Goal: Book appointment/travel/reservation

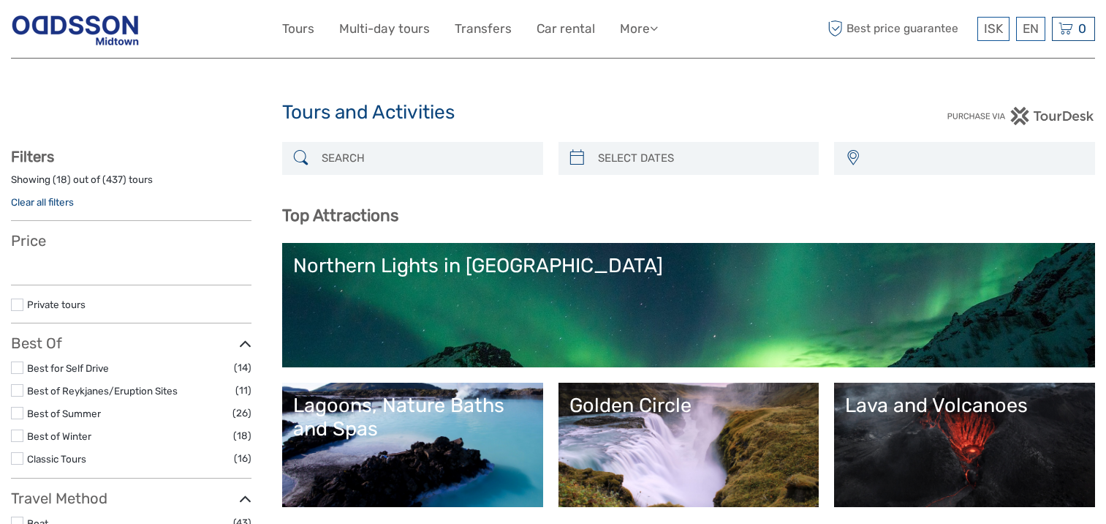
select select
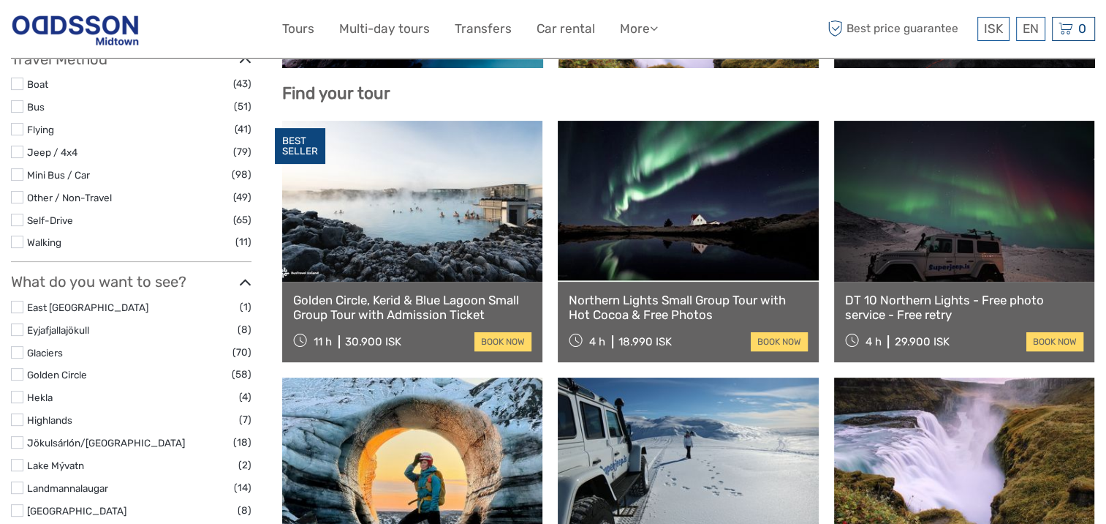
scroll to position [461, 0]
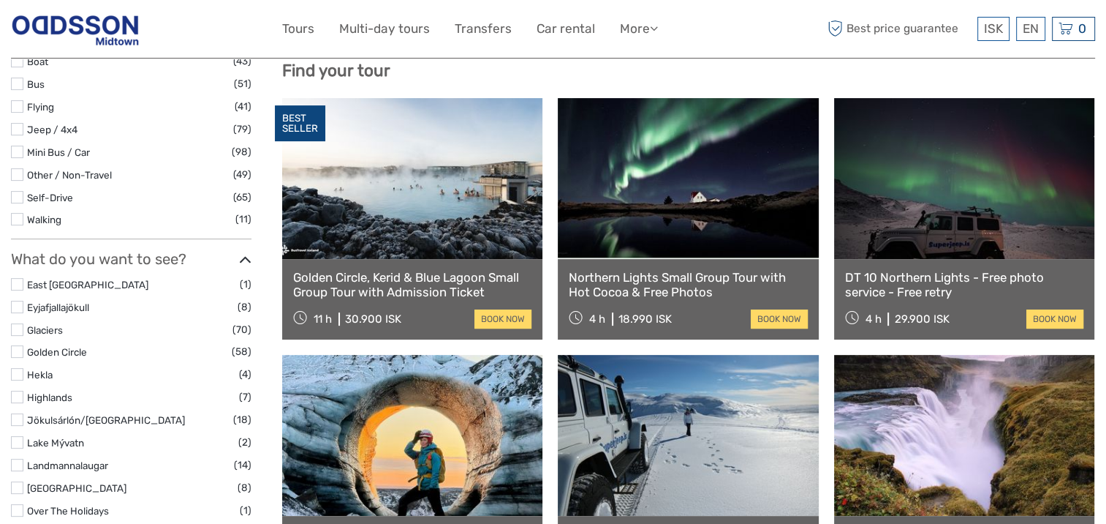
select select
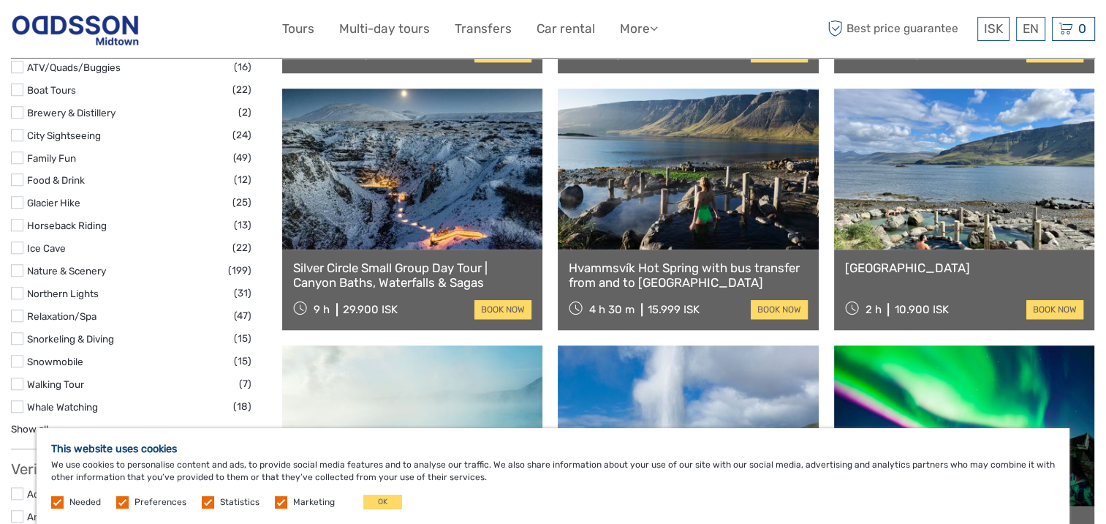
scroll to position [1266, 0]
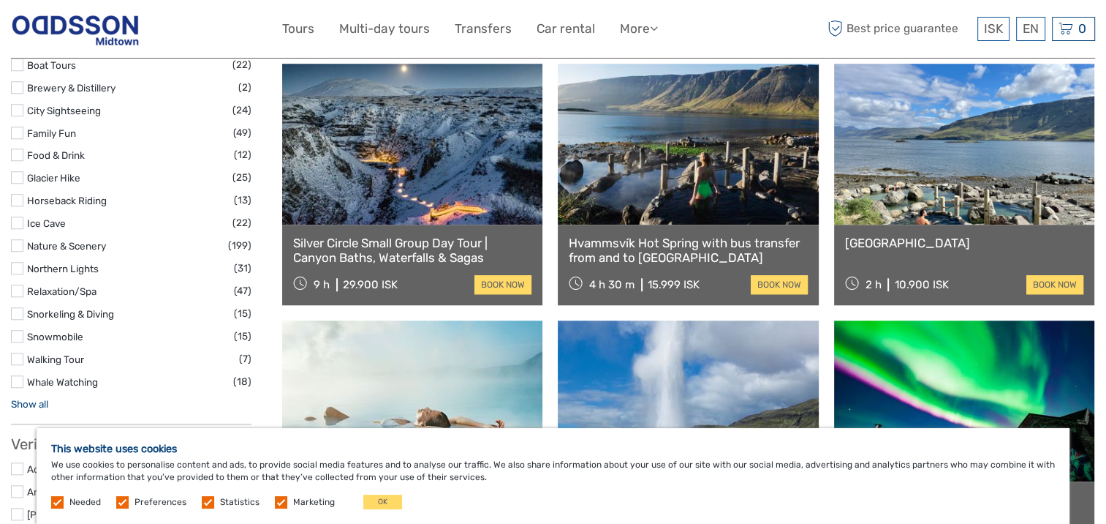
click at [35, 401] on link "Show all" at bounding box center [29, 404] width 37 height 12
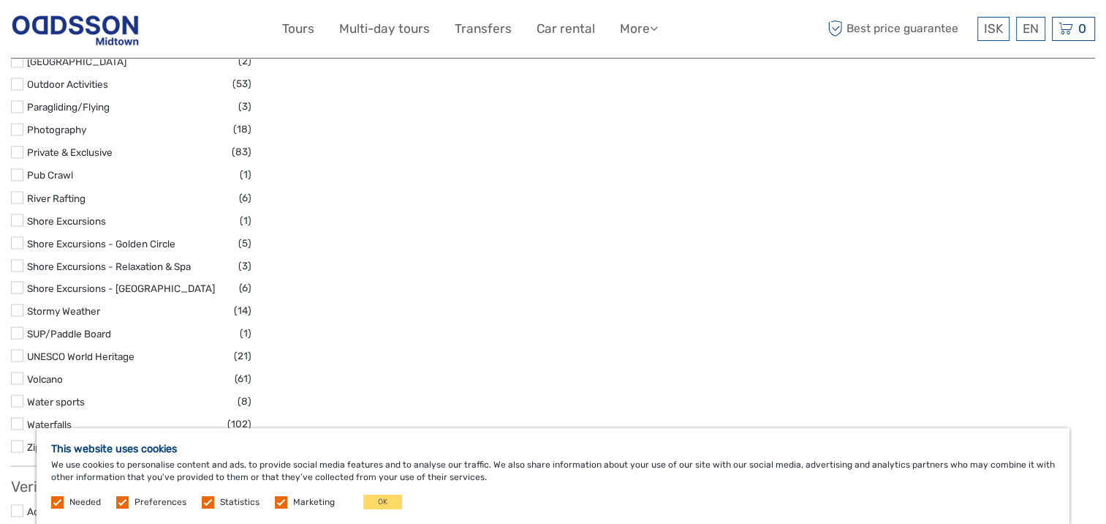
scroll to position [2582, 0]
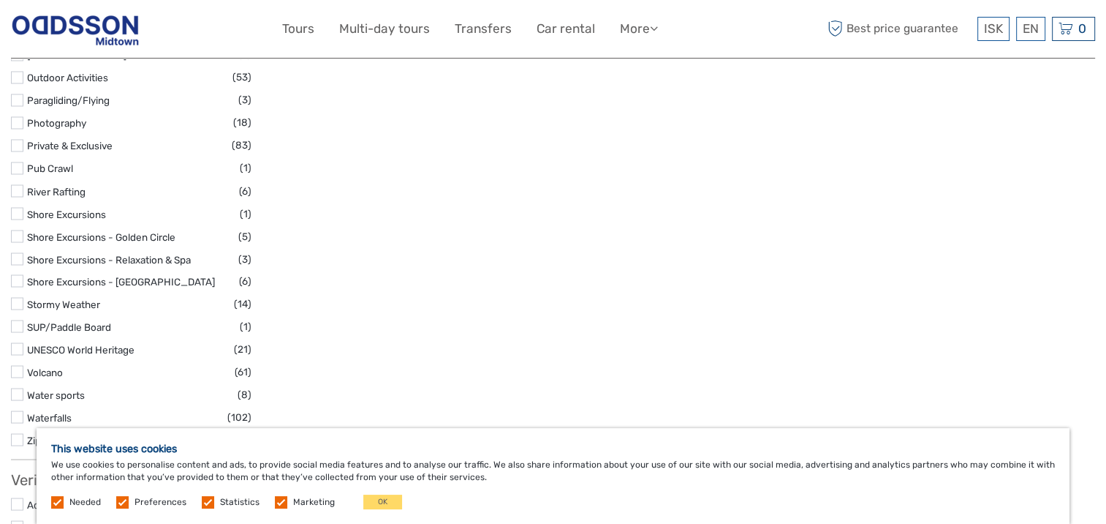
click at [12, 190] on label at bounding box center [17, 190] width 12 height 12
click at [0, 0] on input "checkbox" at bounding box center [0, 0] width 0 height 0
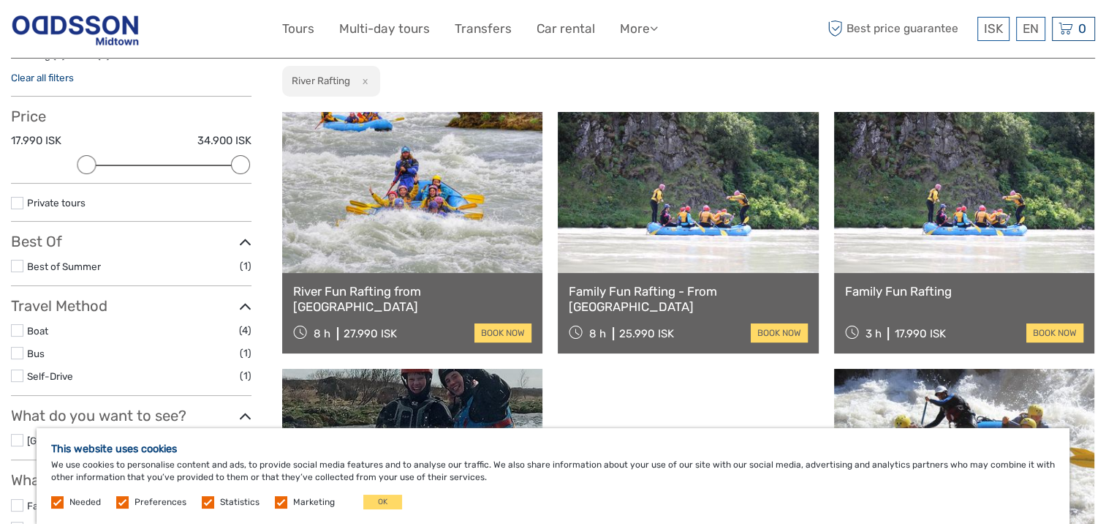
scroll to position [156, 0]
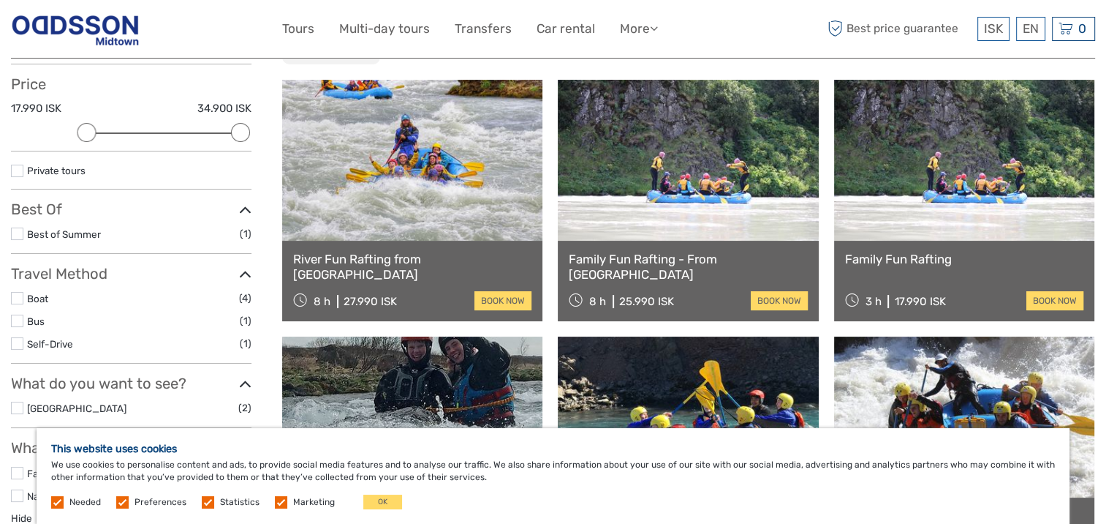
click at [423, 221] on link at bounding box center [412, 160] width 260 height 161
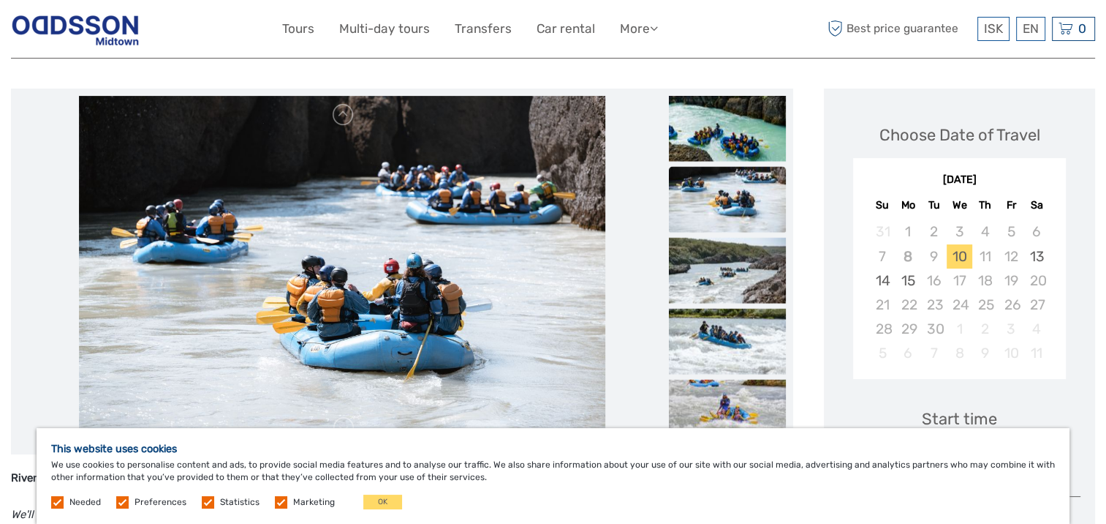
scroll to position [146, 0]
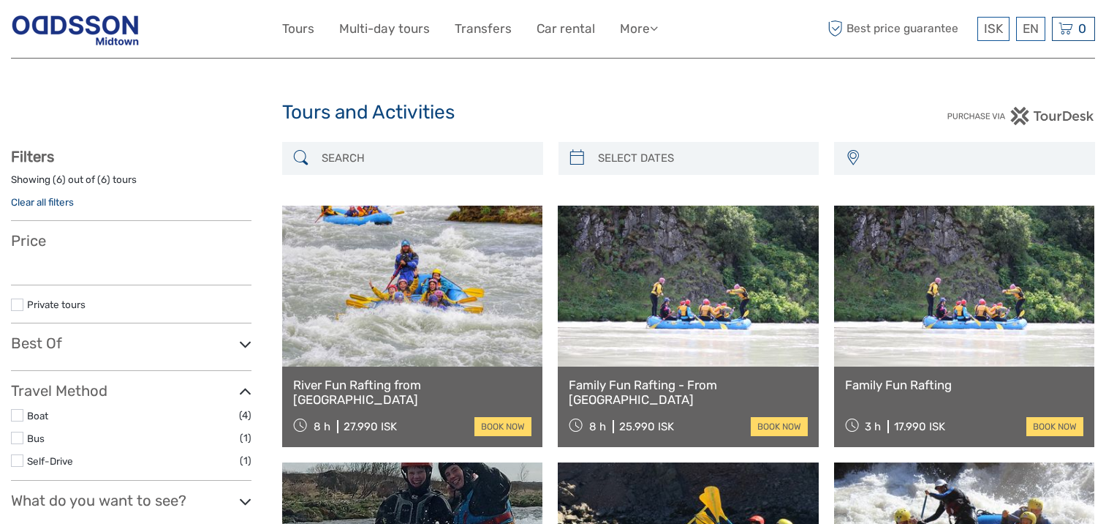
select select
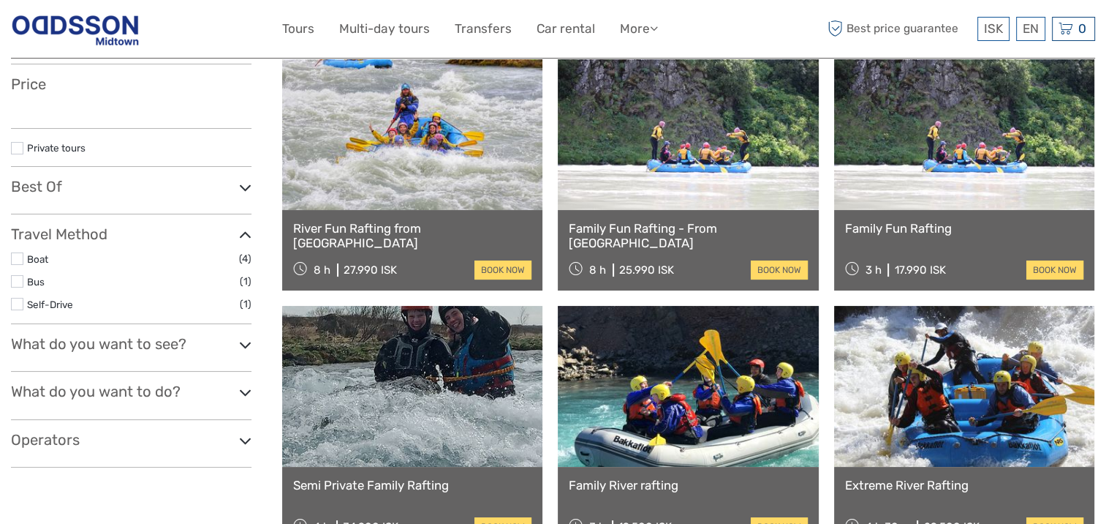
select select
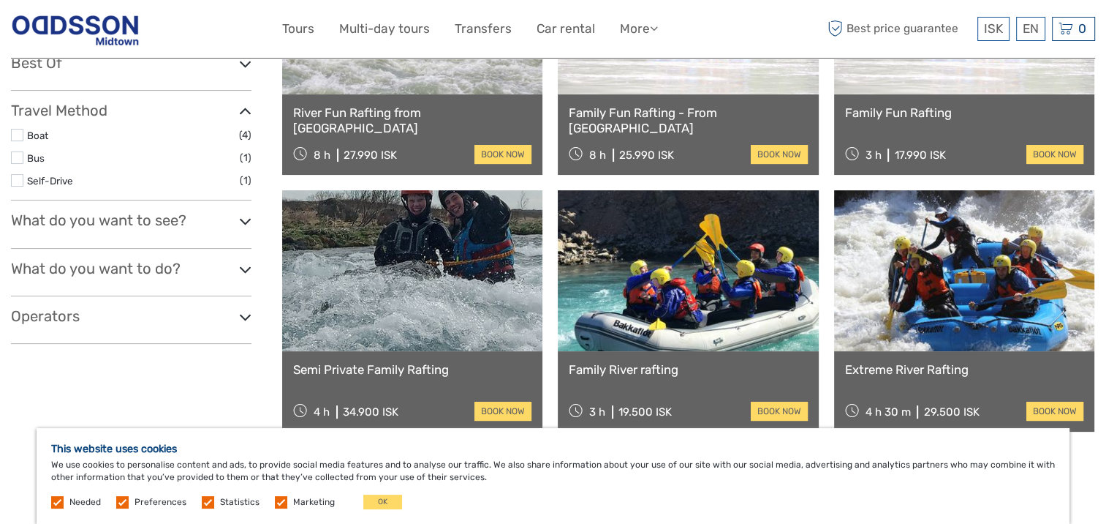
scroll to position [376, 0]
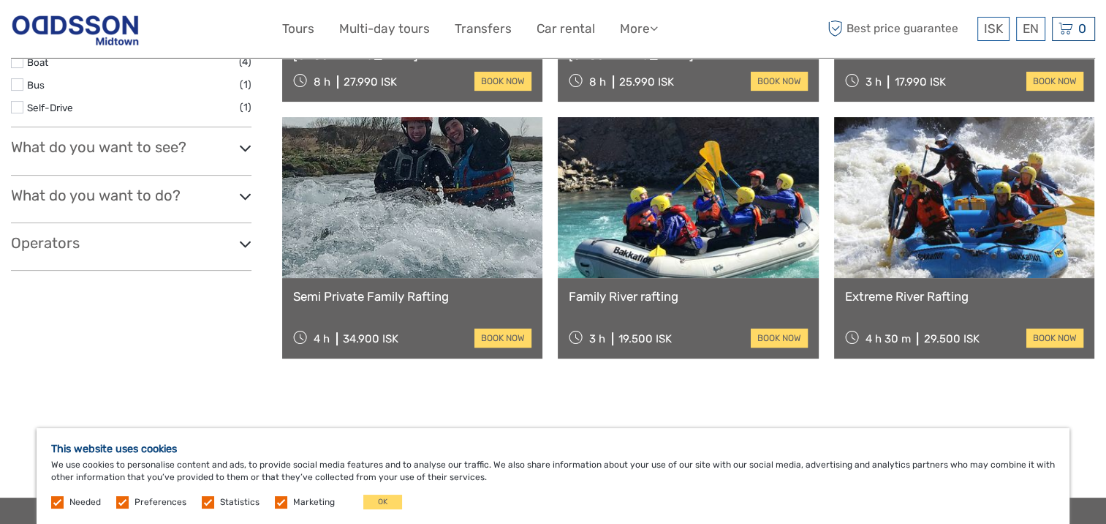
click at [412, 295] on link "Semi Private Family Rafting" at bounding box center [412, 296] width 238 height 15
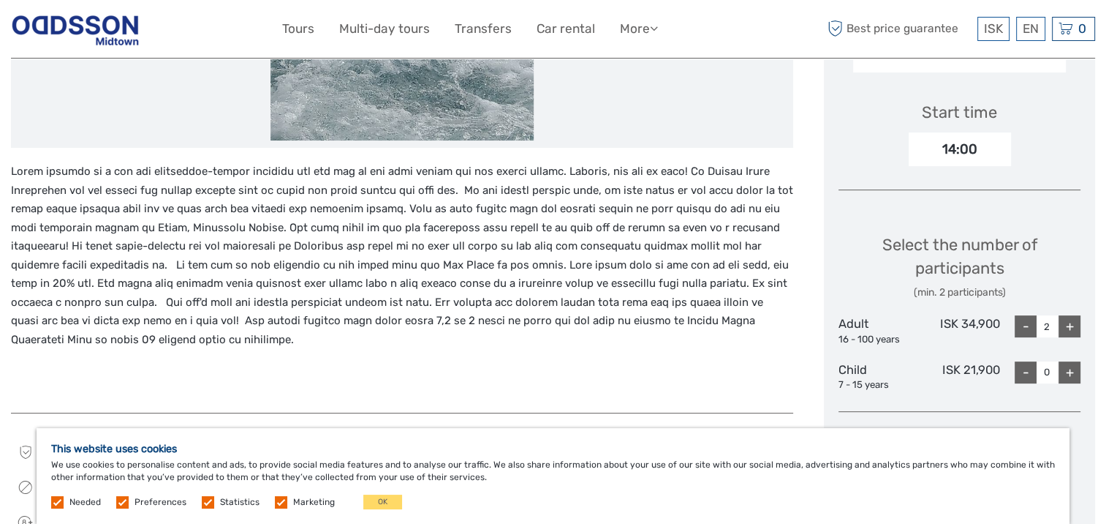
scroll to position [461, 0]
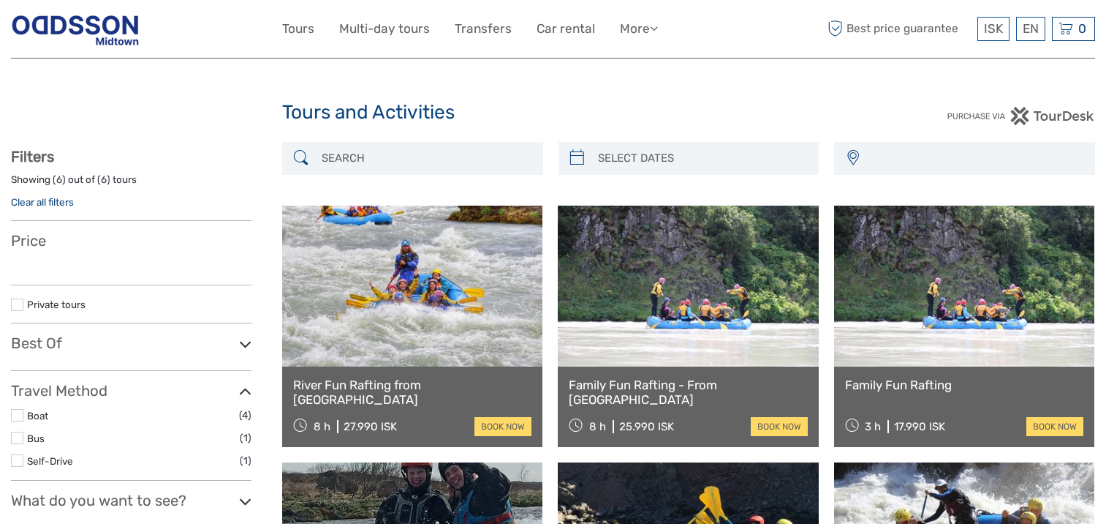
select select
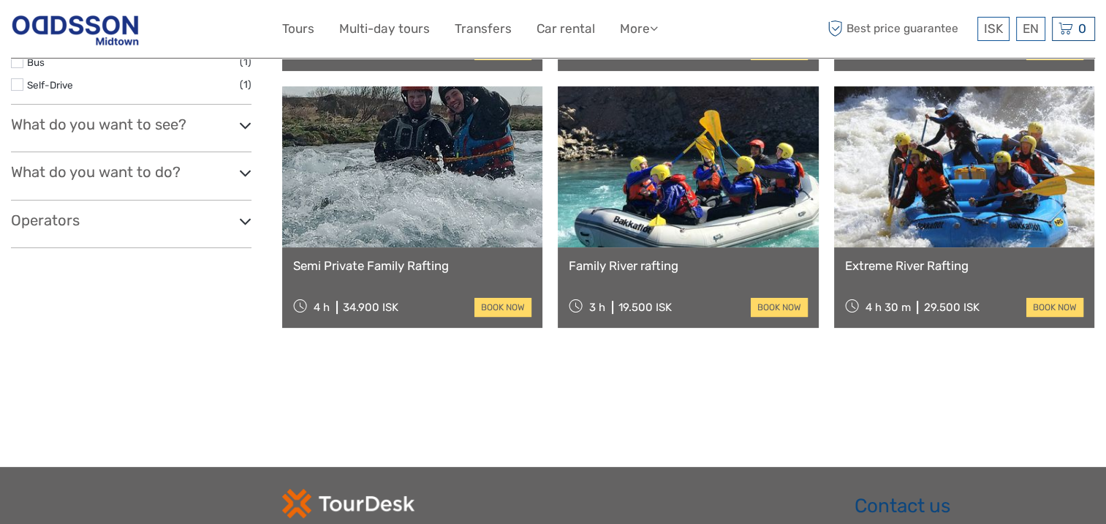
select select
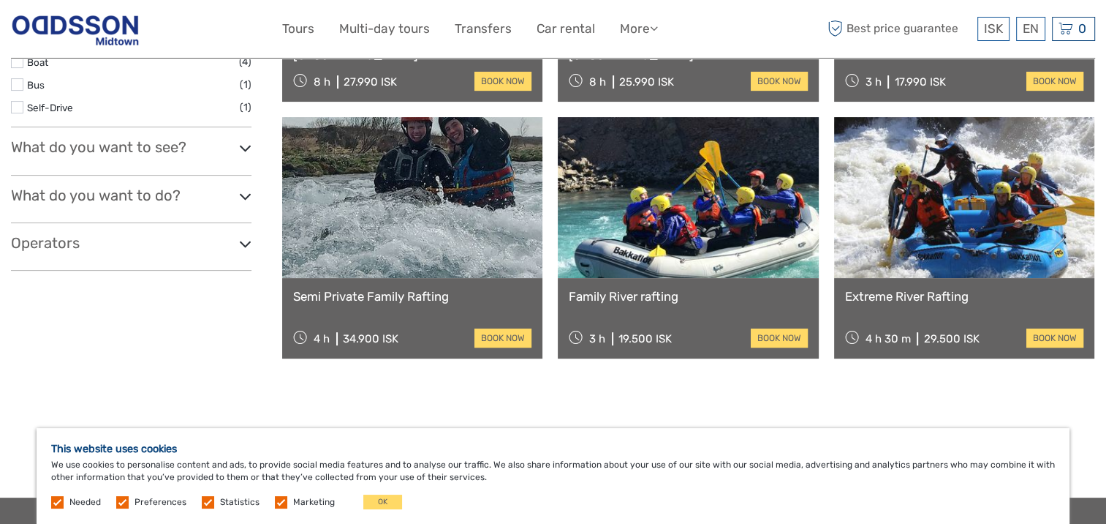
scroll to position [303, 0]
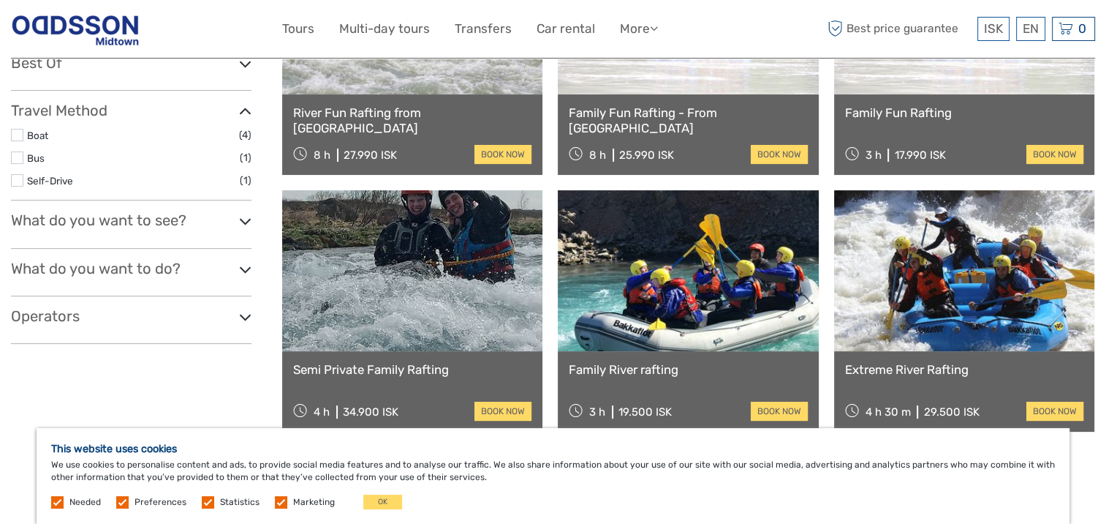
click at [619, 285] on link at bounding box center [688, 270] width 260 height 161
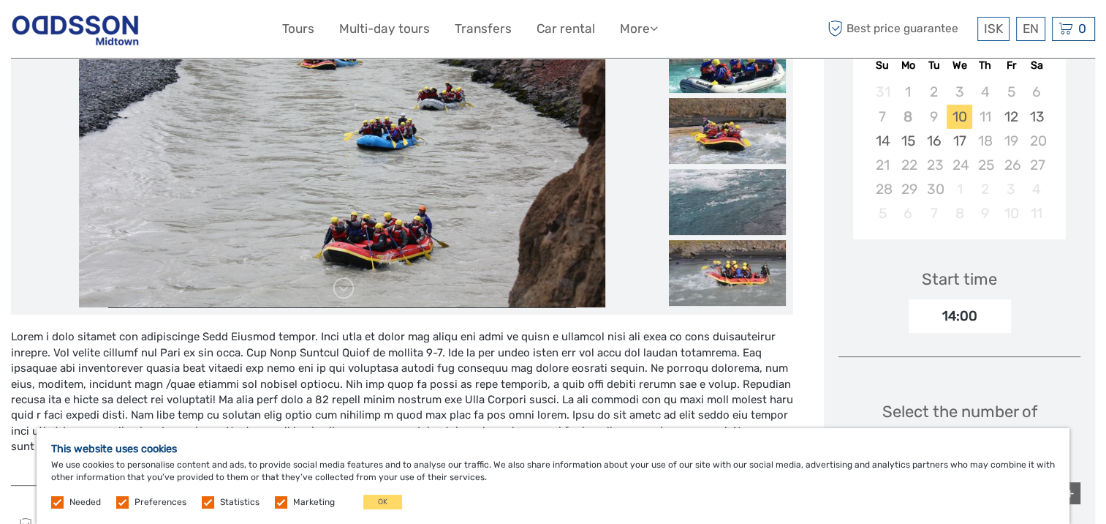
scroll to position [292, 0]
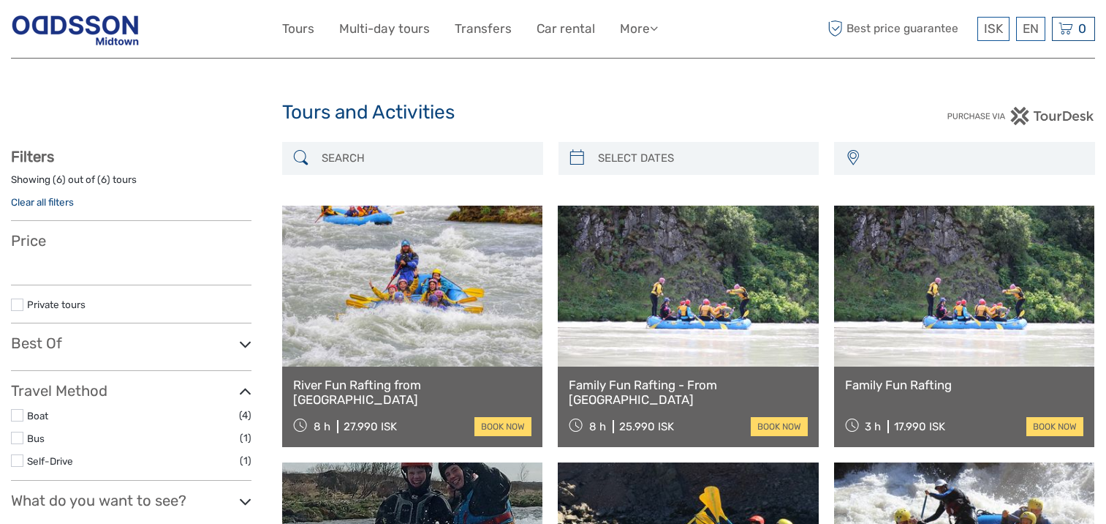
select select
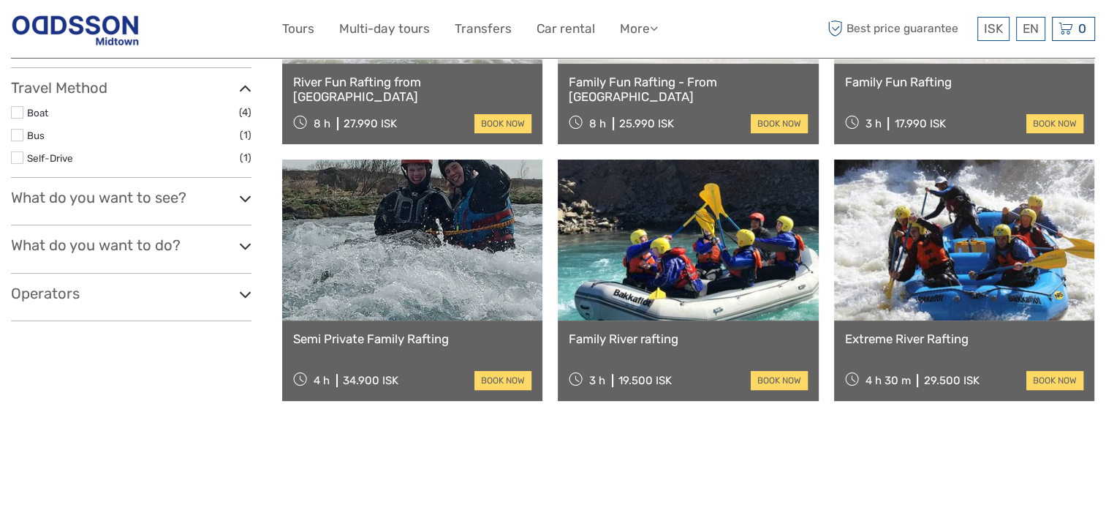
select select
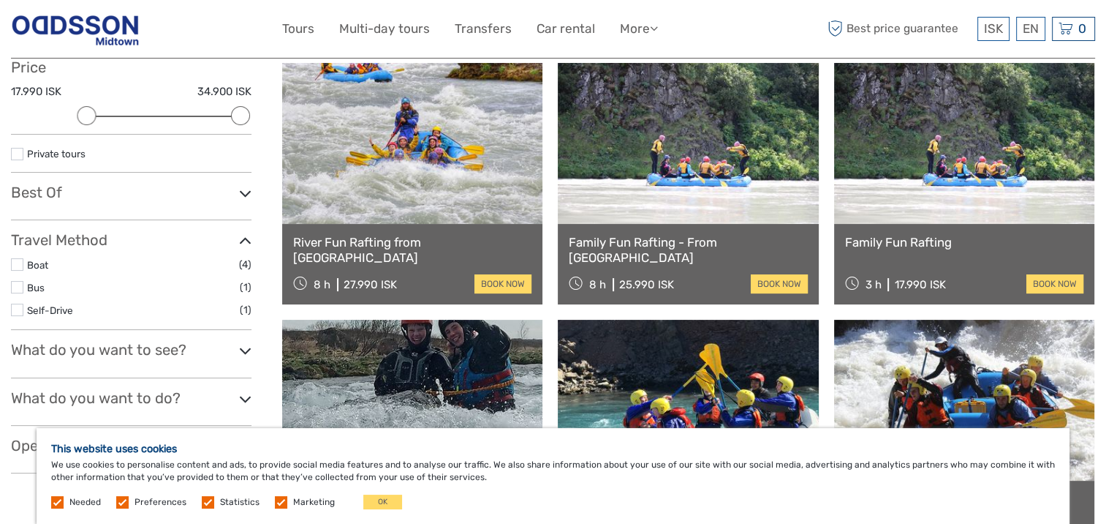
scroll to position [156, 0]
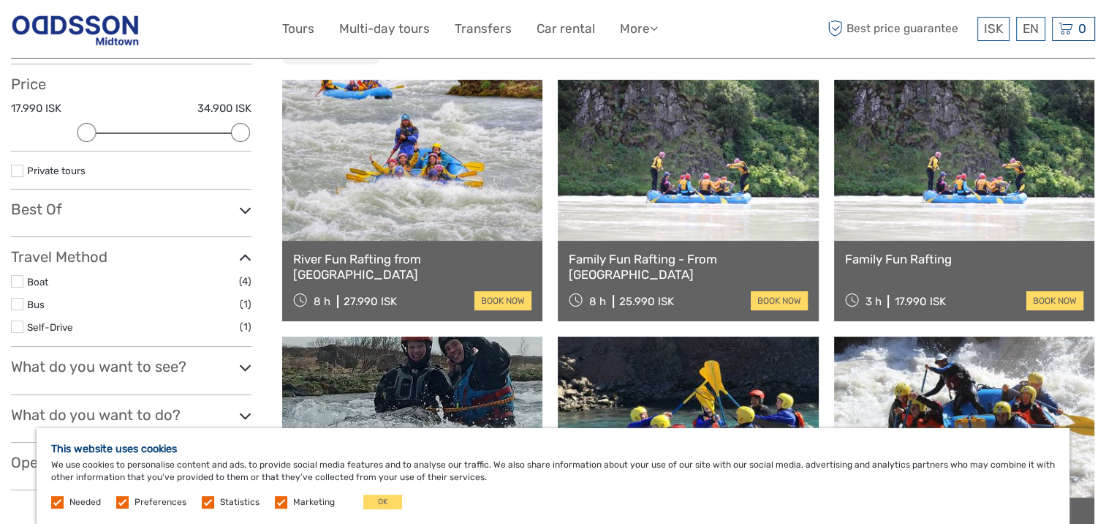
click at [741, 170] on link at bounding box center [688, 160] width 260 height 161
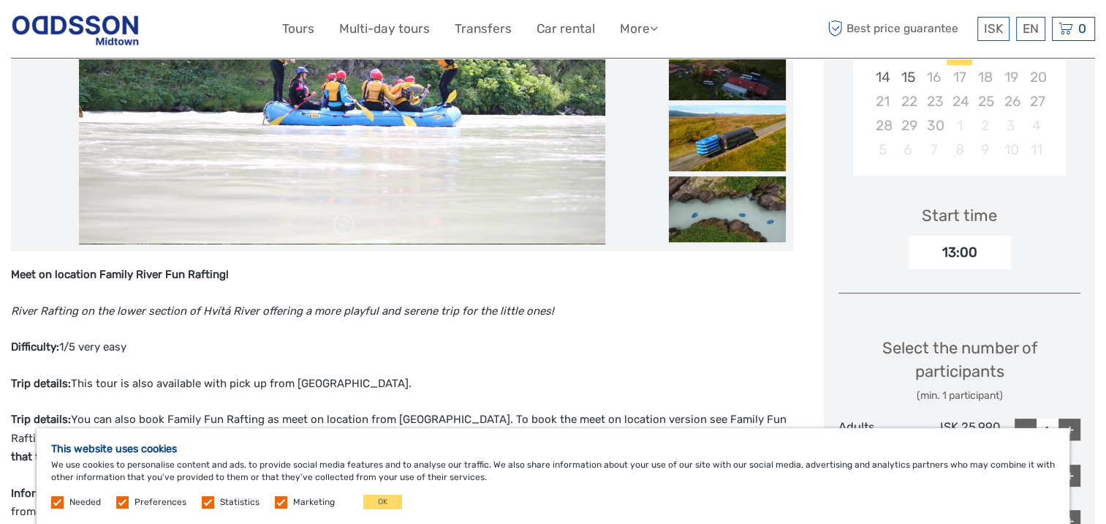
scroll to position [366, 0]
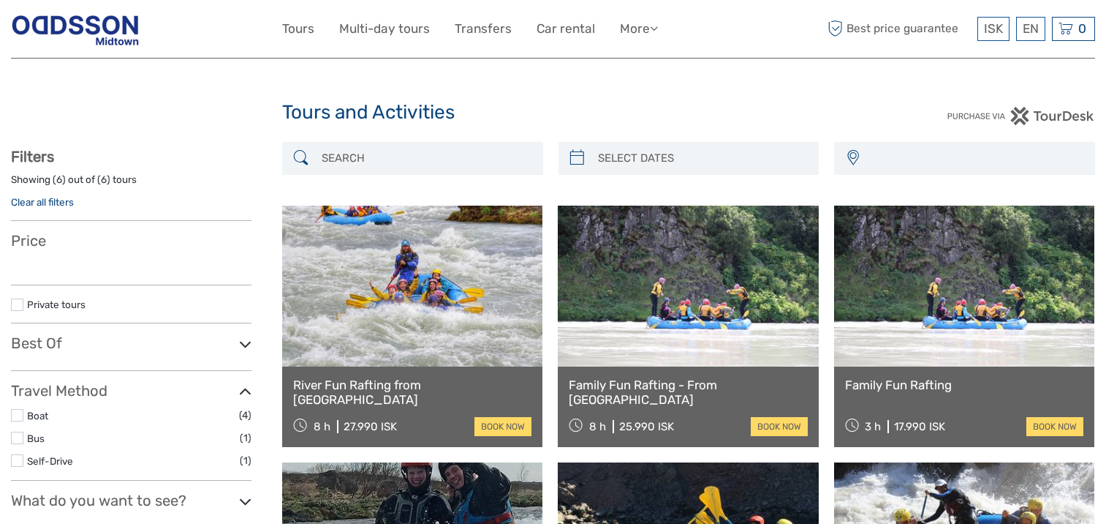
select select
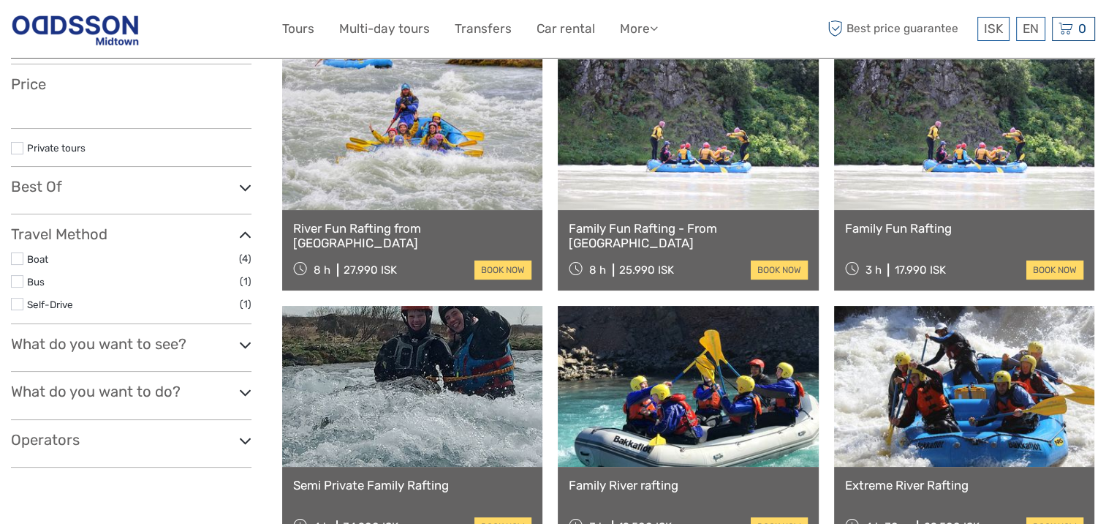
select select
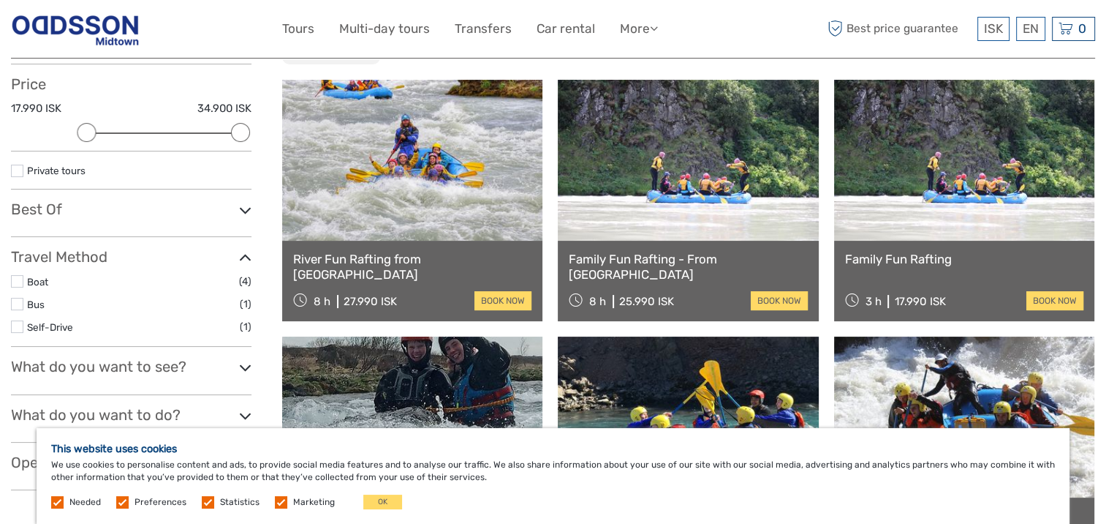
scroll to position [0, 0]
click at [878, 168] on link at bounding box center [964, 160] width 260 height 161
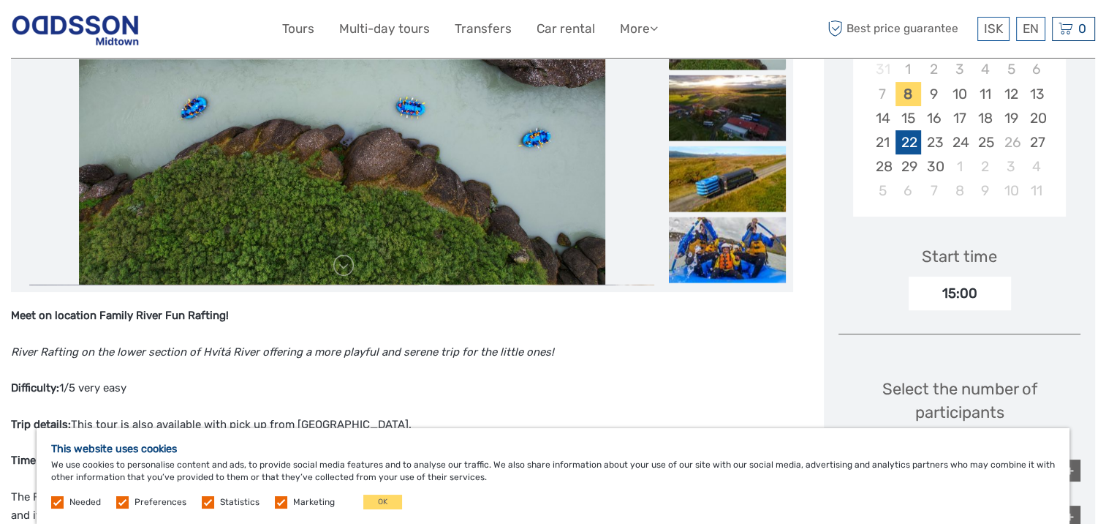
scroll to position [219, 0]
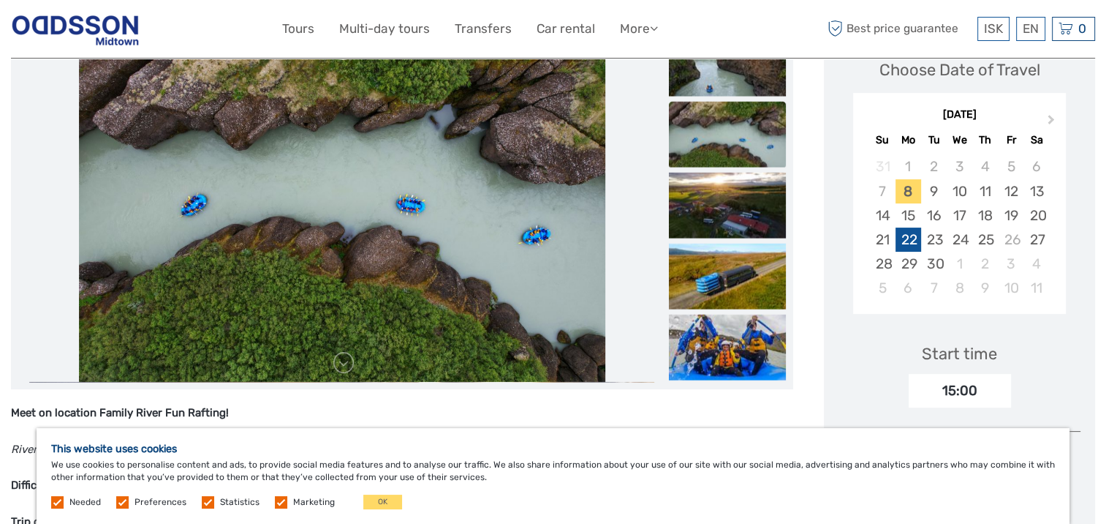
click at [911, 238] on div "22" at bounding box center [909, 239] width 26 height 24
